Goal: Information Seeking & Learning: Learn about a topic

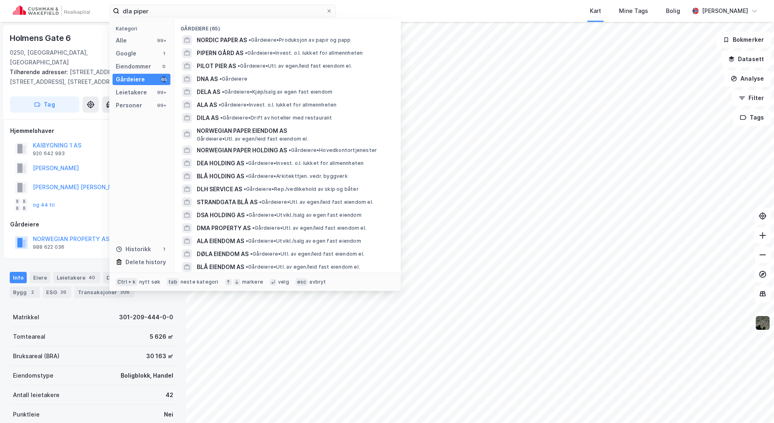
drag, startPoint x: 158, startPoint y: 13, endPoint x: 74, endPoint y: 15, distance: 83.8
click at [74, 15] on div "dla piper Kategori Alle 99+ Google 1 Eiendommer 0 Gårdeiere 65 Leietakere 99+ P…" at bounding box center [387, 11] width 774 height 22
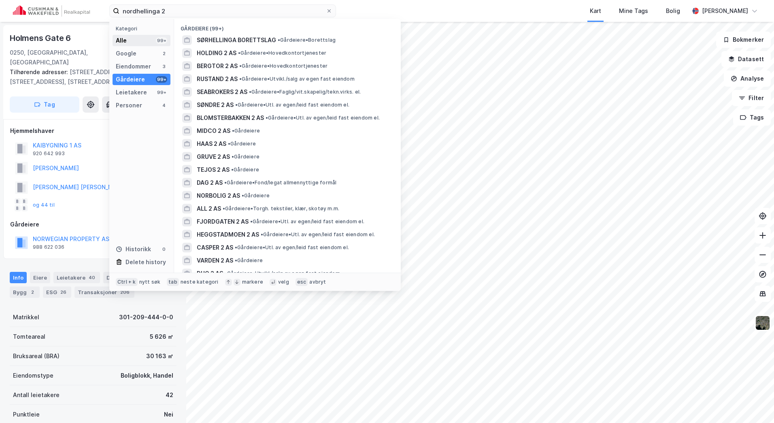
click at [140, 41] on div "Alle 99+" at bounding box center [142, 40] width 58 height 11
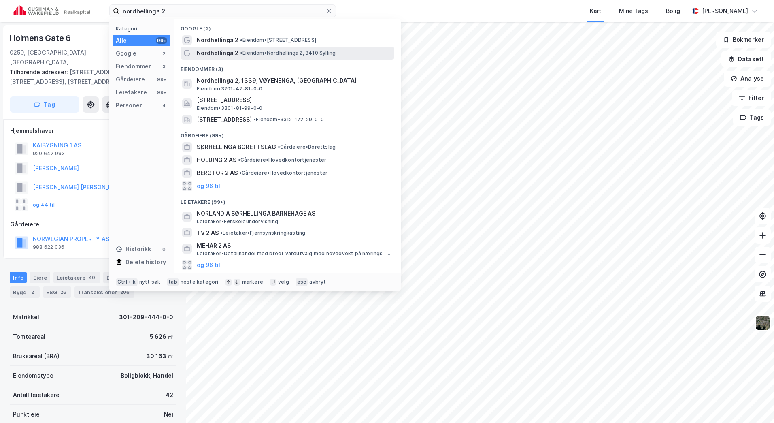
click at [240, 51] on span "•" at bounding box center [241, 53] width 2 height 6
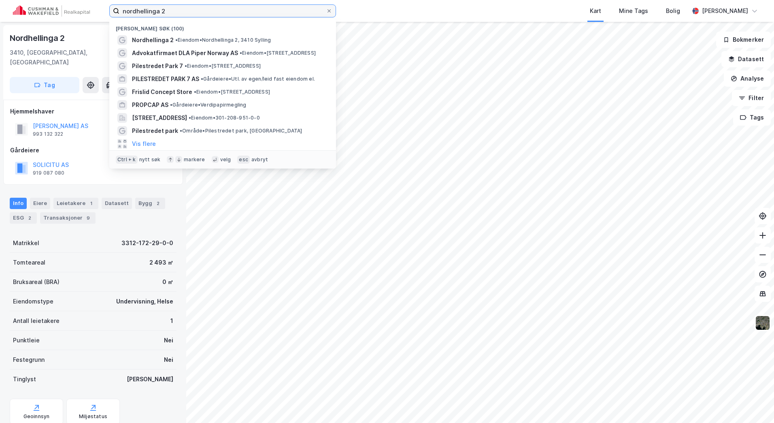
drag, startPoint x: 184, startPoint y: 8, endPoint x: 15, endPoint y: 7, distance: 169.2
click at [15, 8] on div "nordhellinga 2 Nylige søk (100) Nordhellinga 2 • Eiendom • [STREET_ADDRESS] Adv…" at bounding box center [387, 11] width 774 height 22
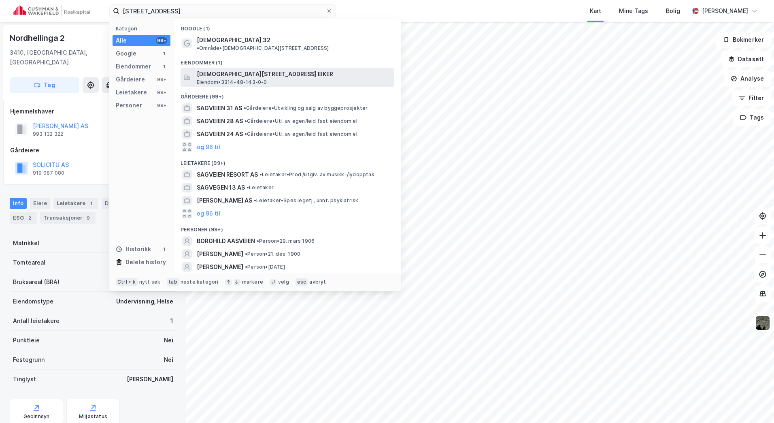
click at [271, 69] on span "[DEMOGRAPHIC_DATA][STREET_ADDRESS] EIKER" at bounding box center [294, 74] width 194 height 10
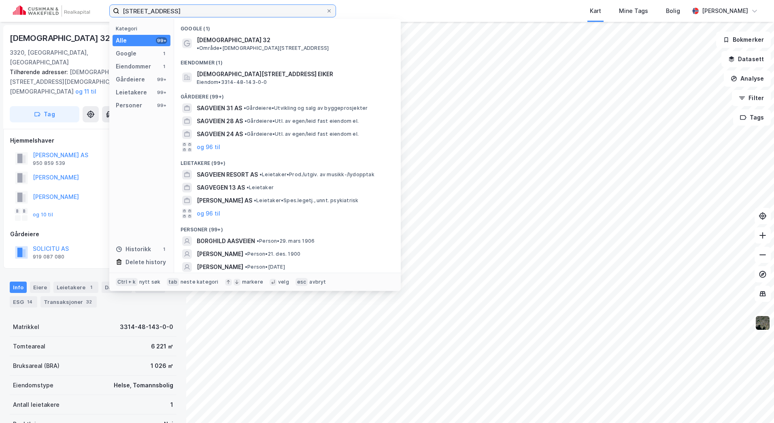
drag, startPoint x: 168, startPoint y: 8, endPoint x: 92, endPoint y: 6, distance: 76.5
click at [92, 6] on div "sagveien 32c Kategori Alle 99+ Google 1 Eiendommer 1 Gårdeiere 99+ Leietakere 9…" at bounding box center [387, 11] width 774 height 22
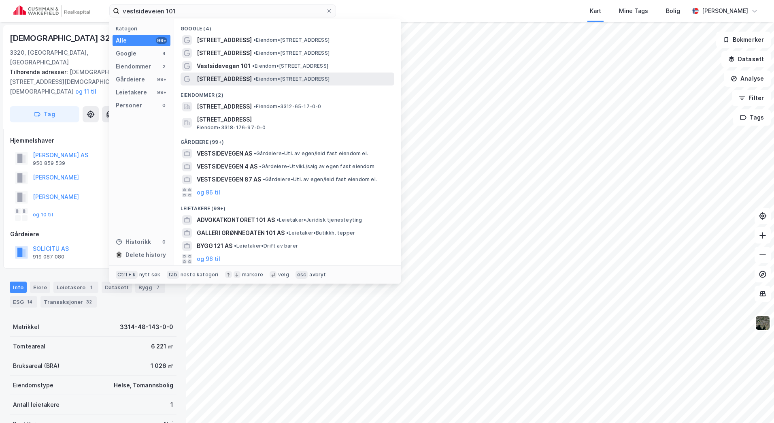
click at [347, 74] on div "[STREET_ADDRESS] • Eiendom • [STREET_ADDRESS]" at bounding box center [295, 79] width 196 height 10
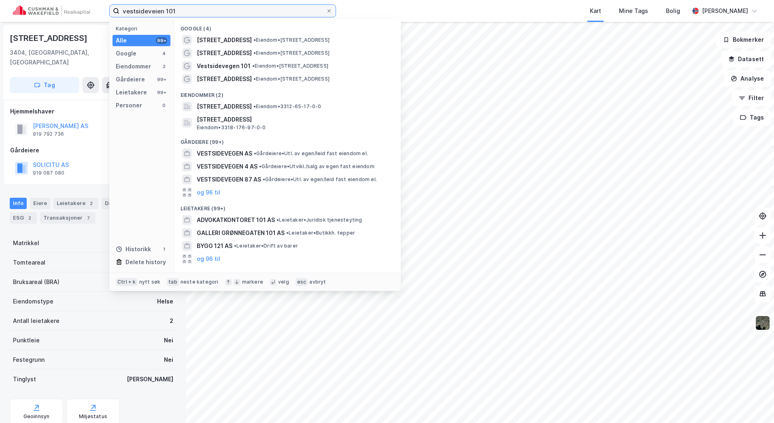
drag, startPoint x: 12, startPoint y: 15, endPoint x: -3, endPoint y: 15, distance: 14.6
click at [0, 15] on html "vestsideveien 101 Kategori Alle 99+ Google 4 Eiendommer 2 Gårdeiere 99+ Leietak…" at bounding box center [387, 211] width 774 height 423
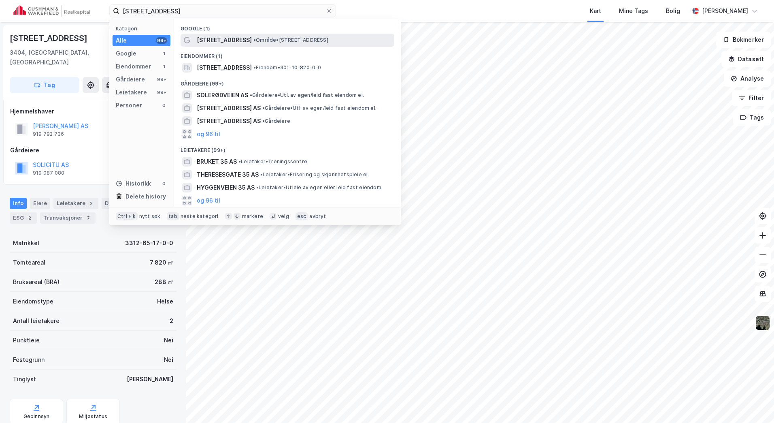
click at [242, 37] on span "[STREET_ADDRESS]" at bounding box center [224, 40] width 55 height 10
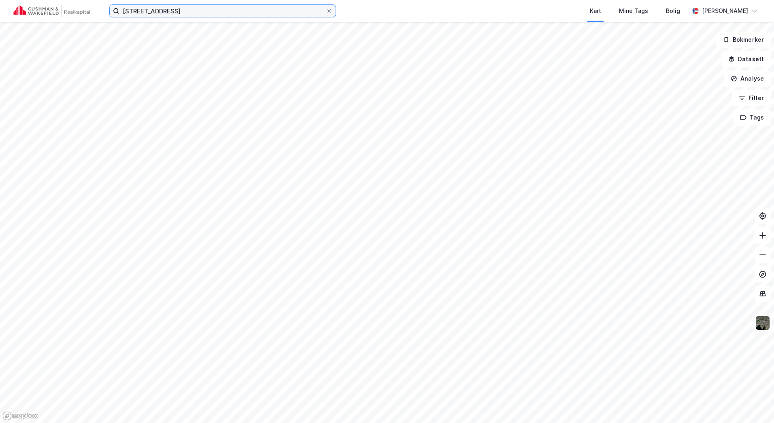
click at [184, 13] on input "[STREET_ADDRESS]" at bounding box center [222, 11] width 206 height 12
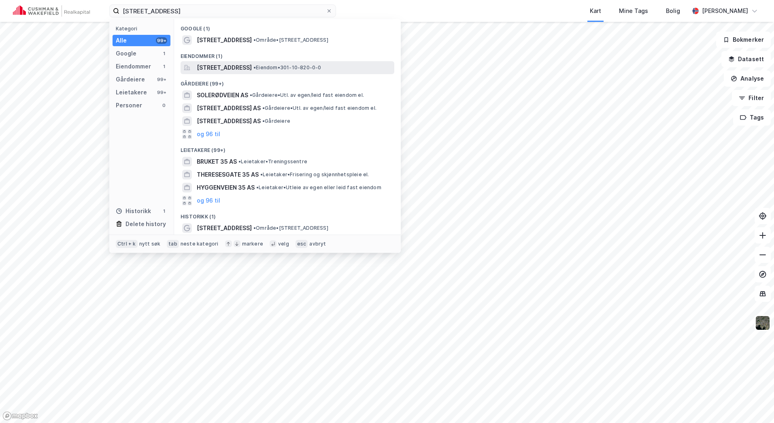
click at [220, 67] on span "[STREET_ADDRESS]" at bounding box center [224, 68] width 55 height 10
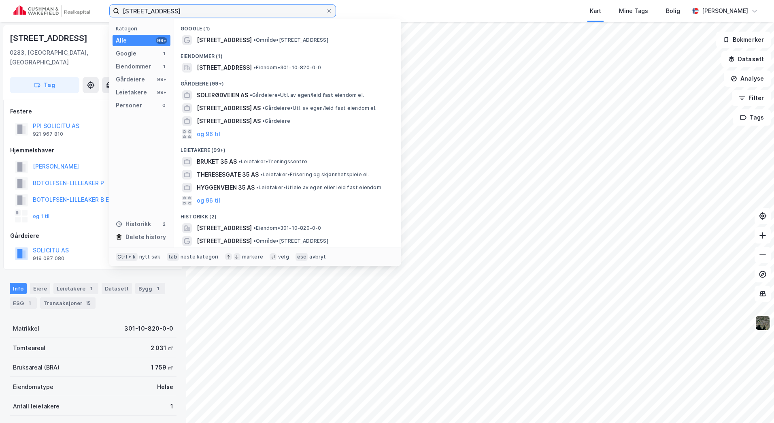
drag, startPoint x: 188, startPoint y: 6, endPoint x: 92, endPoint y: 9, distance: 96.4
click at [92, 9] on div "[STREET_ADDRESS] Kategori Alle 99+ Google 1 Eiendommer 1 Gårdeiere 99+ Leietake…" at bounding box center [387, 11] width 774 height 22
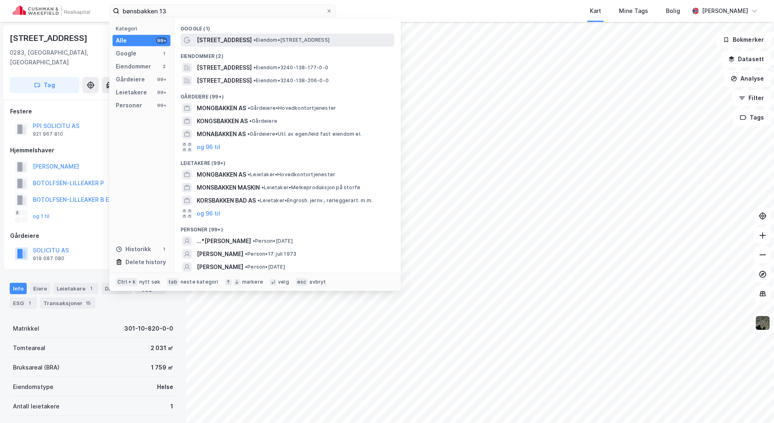
click at [217, 42] on span "[STREET_ADDRESS]" at bounding box center [224, 40] width 55 height 10
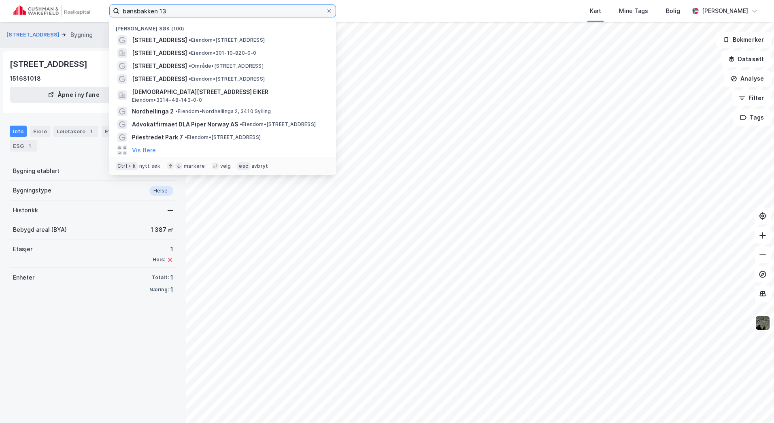
drag, startPoint x: 175, startPoint y: 10, endPoint x: 51, endPoint y: 30, distance: 125.1
click at [58, 27] on div "bønsbakken 13 Nylige søk (100) Bønsbakken 13B • Eiendom • [STREET_ADDRESS] • Ei…" at bounding box center [387, 211] width 774 height 423
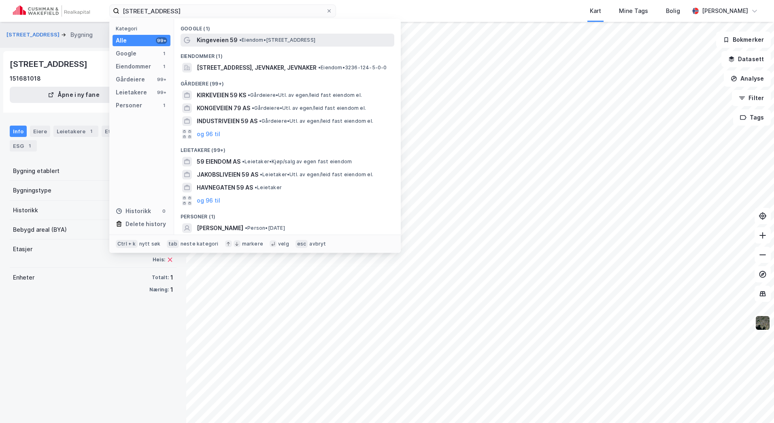
click at [254, 45] on div "Kingeveien 59 • Eiendom • [STREET_ADDRESS]" at bounding box center [288, 40] width 214 height 13
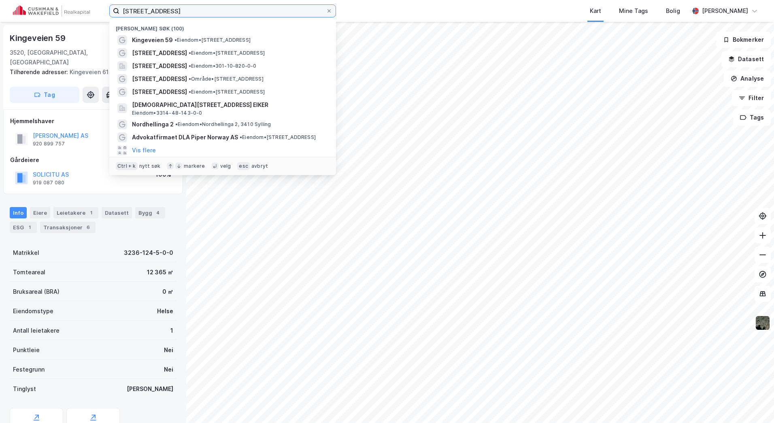
drag, startPoint x: 136, startPoint y: 6, endPoint x: 69, endPoint y: 6, distance: 67.2
click at [69, 6] on div "kingeveien 59 Nylige søk (100) Kingeveien 59 • Eiendom • [STREET_ADDRESS] • Eie…" at bounding box center [387, 11] width 774 height 22
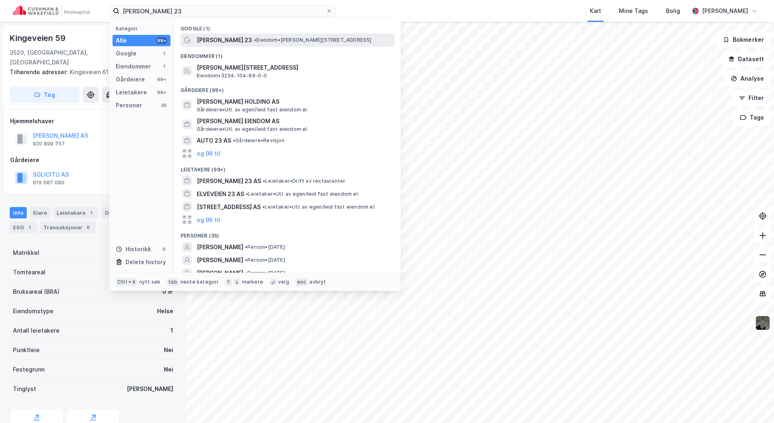
click at [241, 39] on span "[PERSON_NAME] 23" at bounding box center [224, 40] width 55 height 10
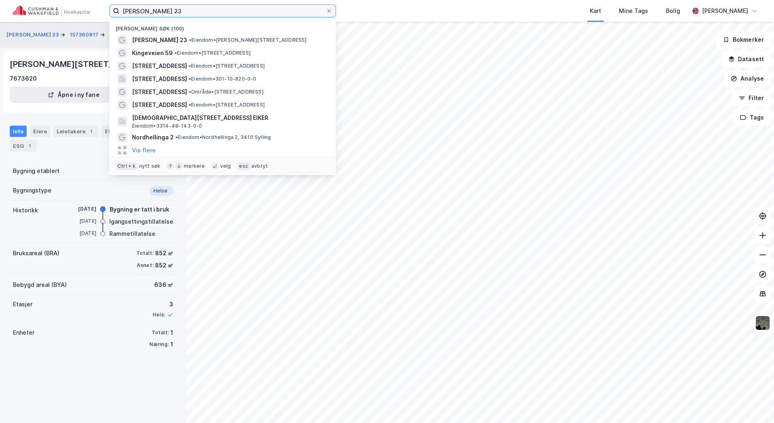
drag, startPoint x: 187, startPoint y: 9, endPoint x: 77, endPoint y: 8, distance: 110.1
click at [77, 9] on div "[PERSON_NAME] 23 Nylige søk (100) [PERSON_NAME] 23 • Eiendom • [PERSON_NAME][ST…" at bounding box center [387, 11] width 774 height 22
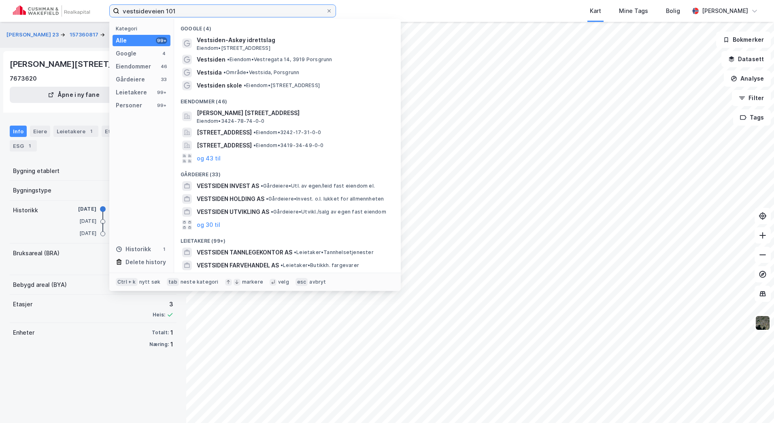
type input "vestsideveien 101"
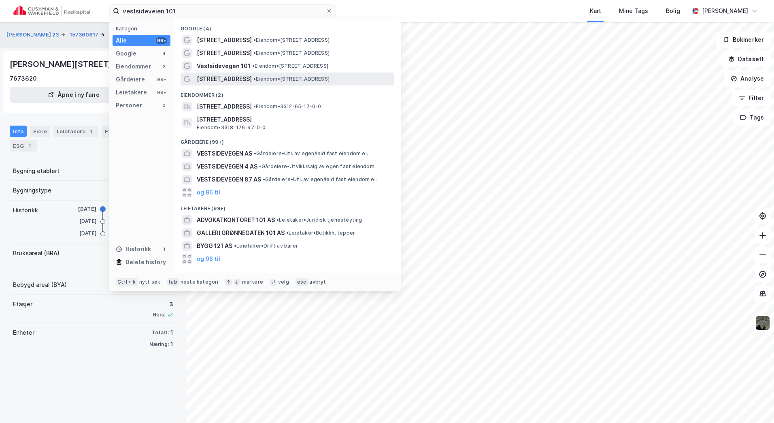
click at [330, 82] on span "• Eiendom • [STREET_ADDRESS]" at bounding box center [291, 79] width 76 height 6
